Goal: Transaction & Acquisition: Book appointment/travel/reservation

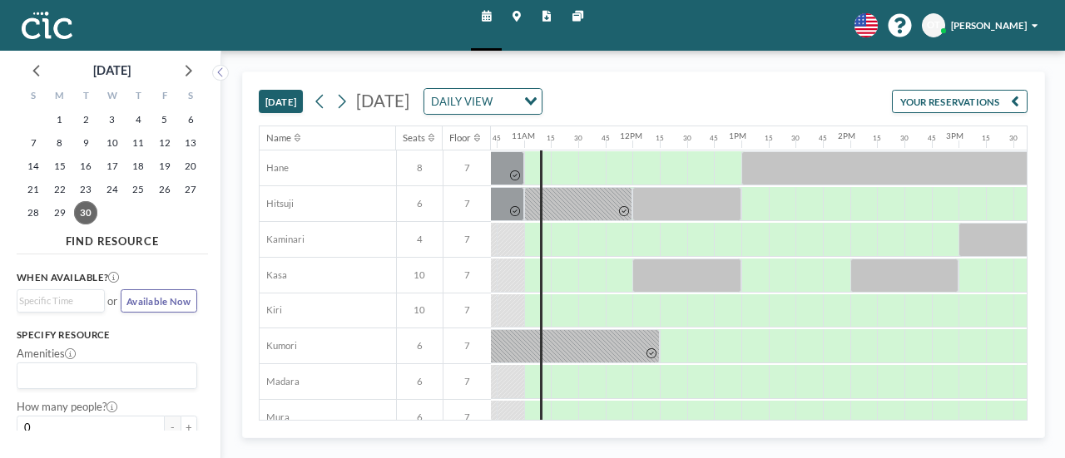
scroll to position [35, 1162]
click at [353, 101] on button at bounding box center [342, 102] width 22 height 22
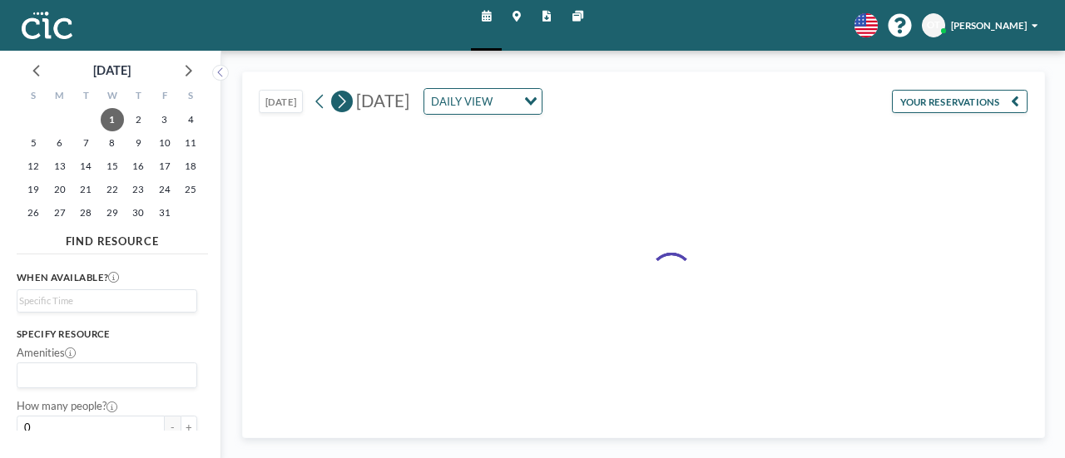
click at [353, 101] on button at bounding box center [342, 102] width 22 height 22
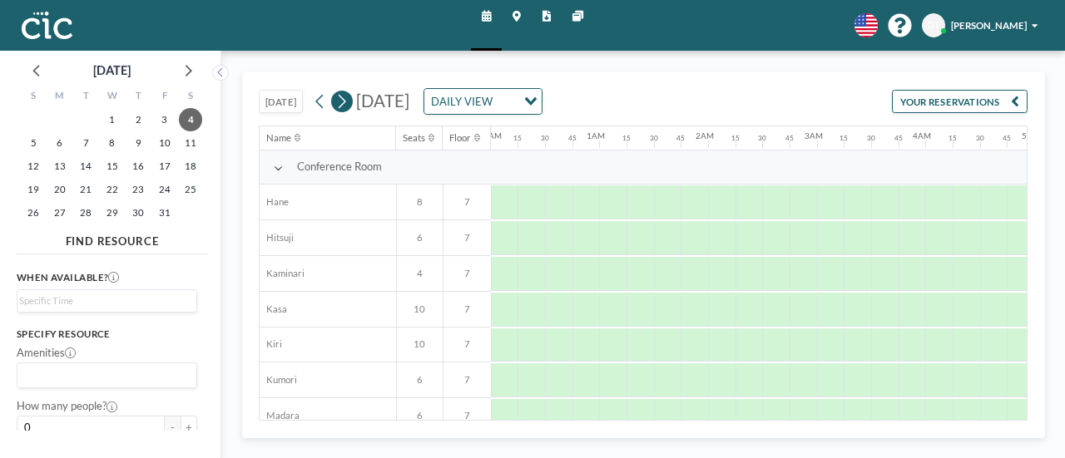
scroll to position [0, 0]
click at [343, 106] on icon at bounding box center [341, 101] width 12 height 20
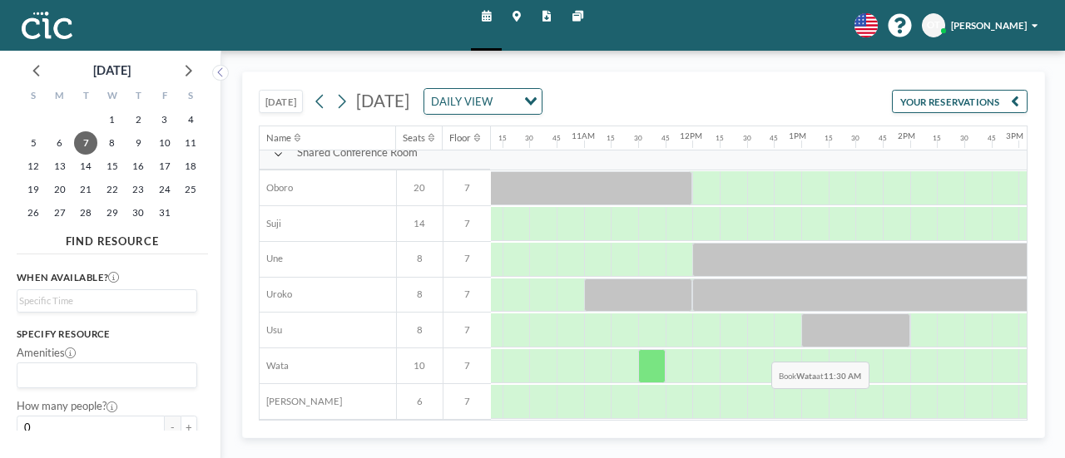
scroll to position [1015, 1101]
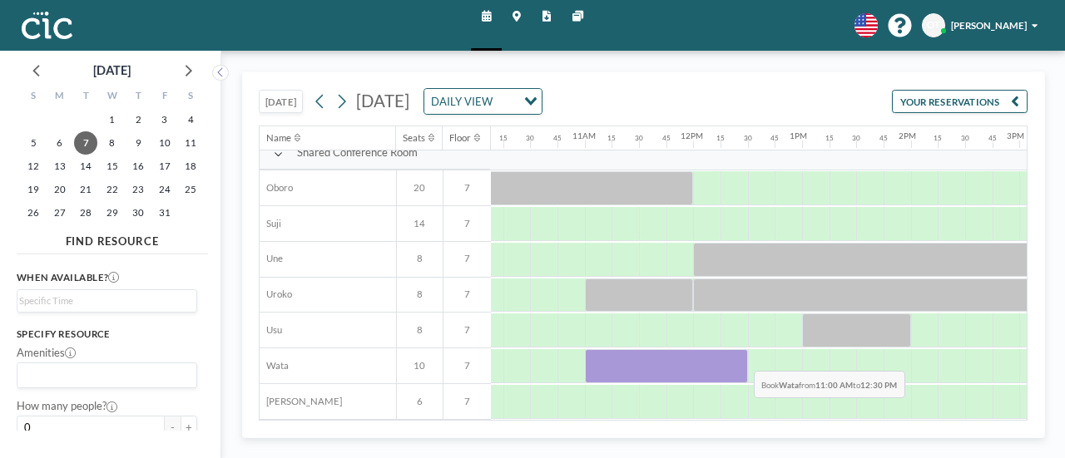
drag, startPoint x: 605, startPoint y: 362, endPoint x: 741, endPoint y: 357, distance: 135.7
click at [741, 357] on div at bounding box center [666, 366] width 163 height 34
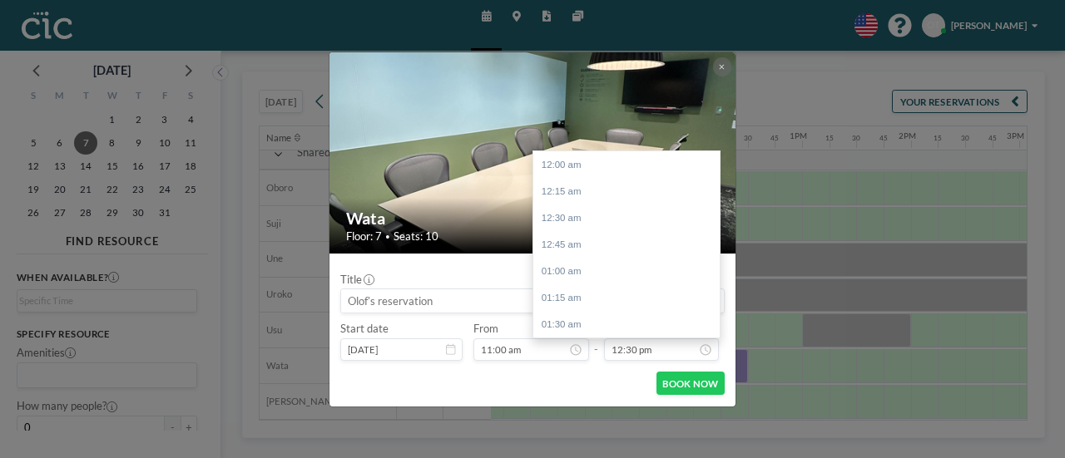
scroll to position [1332, 0]
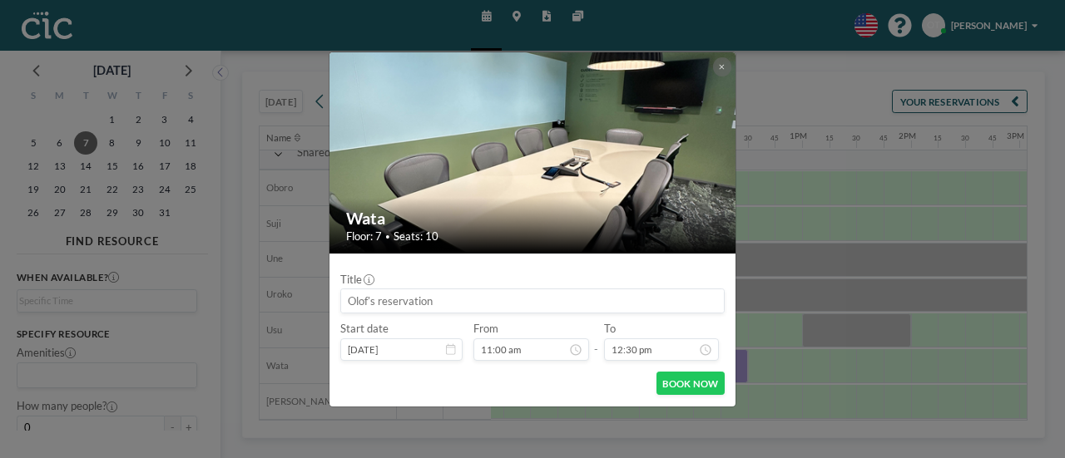
click at [470, 304] on input at bounding box center [532, 300] width 383 height 23
drag, startPoint x: 454, startPoint y: 299, endPoint x: 393, endPoint y: 299, distance: 61.5
click at [393, 299] on input "[GEOGRAPHIC_DATA]ｘ日英大使館" at bounding box center [532, 300] width 383 height 23
click at [392, 304] on input "[GEOGRAPHIC_DATA]ｘ日英大使館" at bounding box center [532, 300] width 383 height 23
click at [487, 304] on input "[GEOGRAPHIC_DATA]ｘ駐日英大使館" at bounding box center [532, 300] width 383 height 23
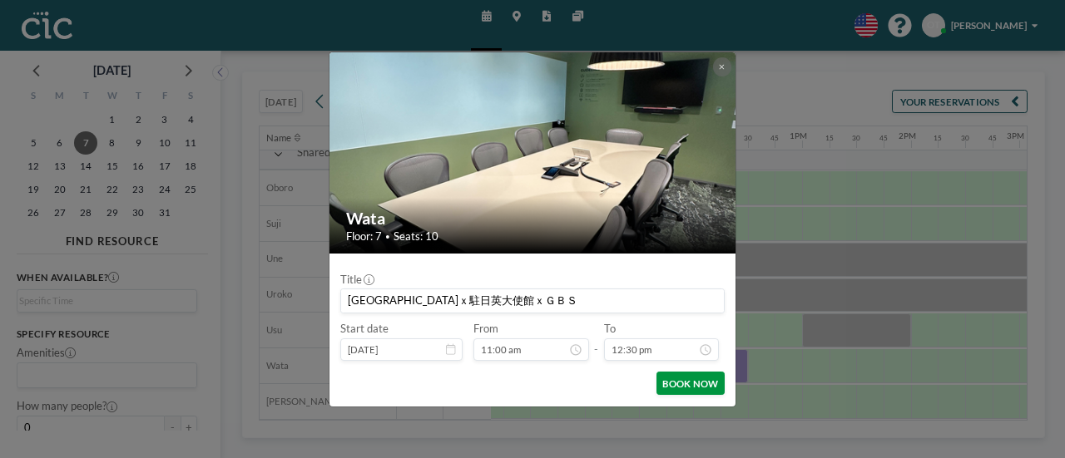
scroll to position [0, 0]
type input "[GEOGRAPHIC_DATA]ｘ駐日英大使館ｘＧＢＳ"
click at [678, 380] on button "BOOK NOW" at bounding box center [690, 383] width 68 height 23
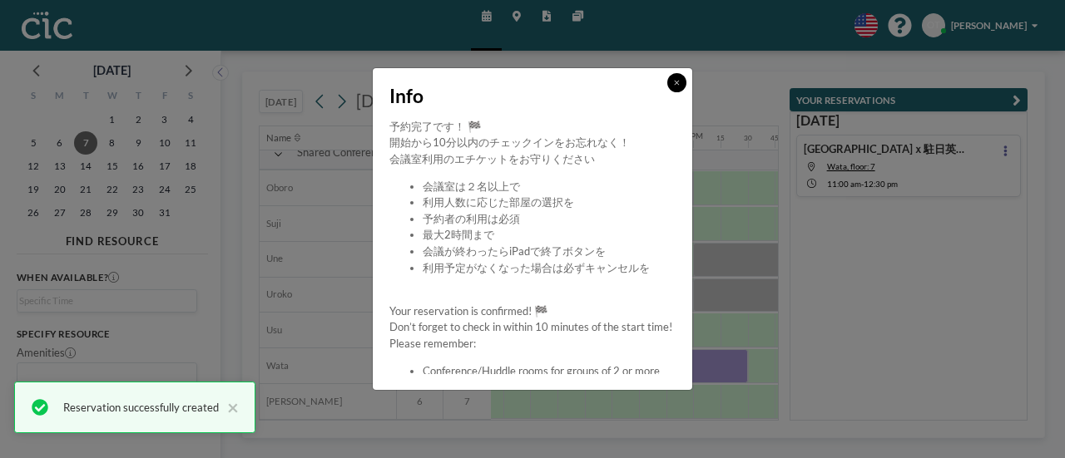
click at [679, 86] on icon at bounding box center [677, 83] width 6 height 8
